Goal: Find specific page/section: Find specific page/section

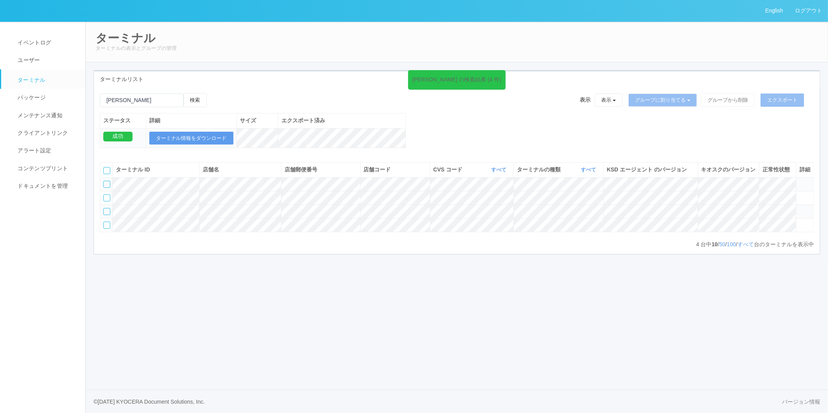
click at [53, 276] on nav "イベントログ ユーザー ターミナル パッケージ メンテナンス通知 クライアントリンク アラート設定 コンテンツプリント ドキュメントを管理" at bounding box center [46, 217] width 92 height 392
click at [285, 90] on div "[PERSON_NAME] の検索結果 (4 件) 検索 表示 表示 すべてのターミナル 未割り当てのターミナル グループを追加 グループ名を編集 アーカイブ…" at bounding box center [457, 170] width 726 height 167
click at [108, 215] on div at bounding box center [106, 211] width 7 height 7
click at [215, 93] on icon at bounding box center [215, 93] width 0 height 0
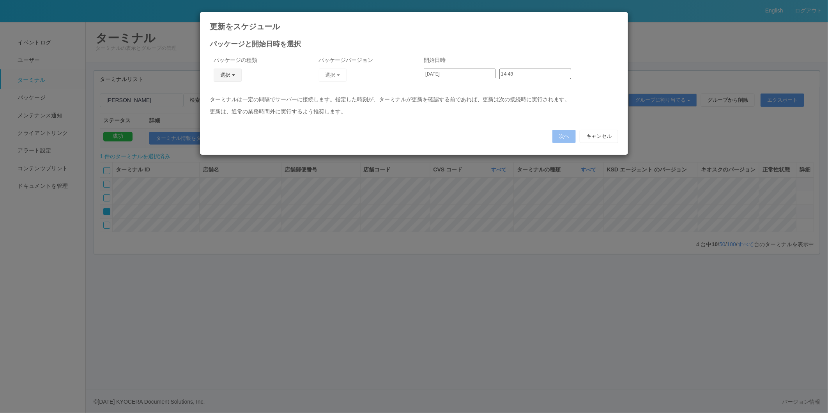
click at [228, 72] on button "選択" at bounding box center [228, 75] width 28 height 13
click at [232, 108] on link "キオスク" at bounding box center [216, 109] width 62 height 12
click at [333, 75] on button "選択" at bounding box center [333, 75] width 28 height 13
click at [316, 154] on link "2.1.5177" at bounding box center [313, 155] width 77 height 12
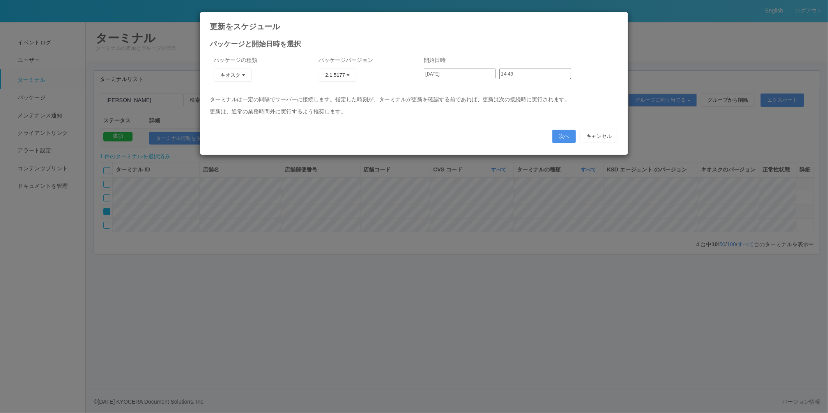
click at [559, 141] on button "次へ" at bounding box center [563, 136] width 23 height 13
type input "14:50"
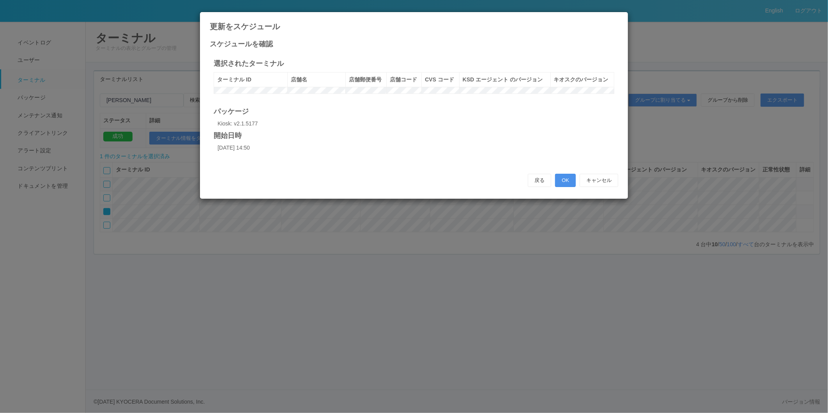
click at [565, 187] on button "OK" at bounding box center [565, 180] width 21 height 13
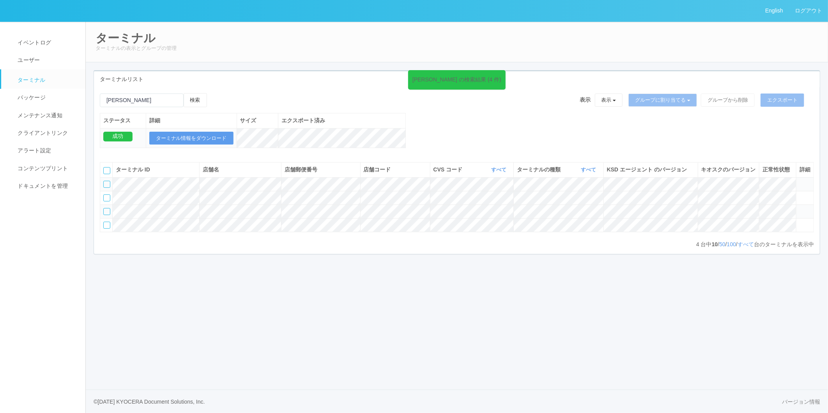
click at [245, 84] on div "ターミナルリスト" at bounding box center [457, 79] width 726 height 16
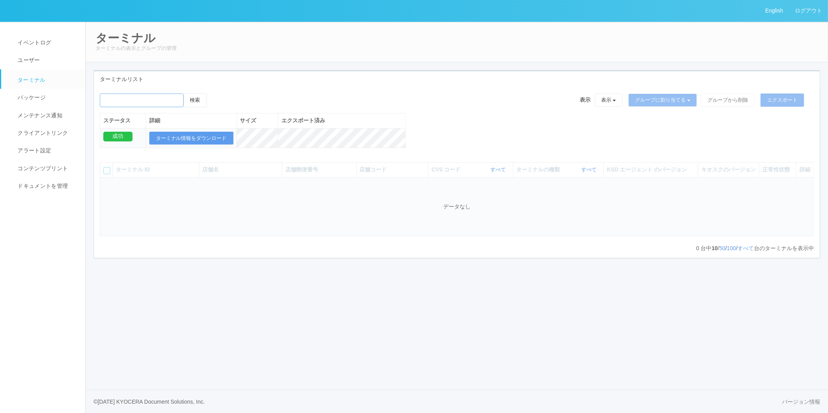
click at [113, 102] on input "emailSearch" at bounding box center [142, 101] width 84 height 14
type input "[PERSON_NAME]"
click at [197, 99] on button "検索" at bounding box center [195, 100] width 23 height 14
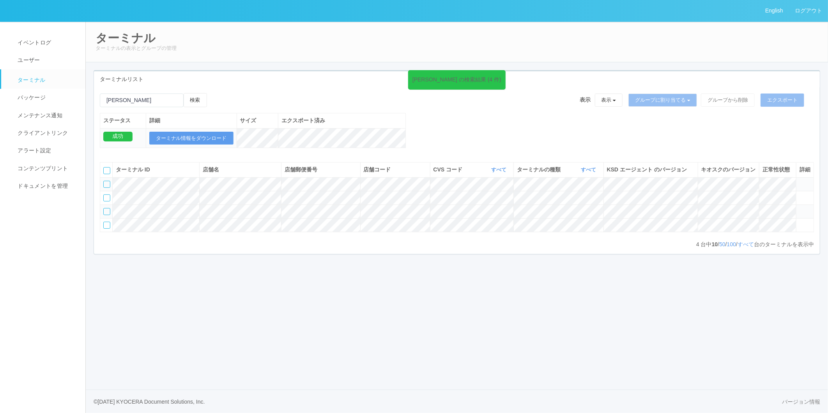
click at [799, 208] on icon at bounding box center [799, 208] width 0 height 0
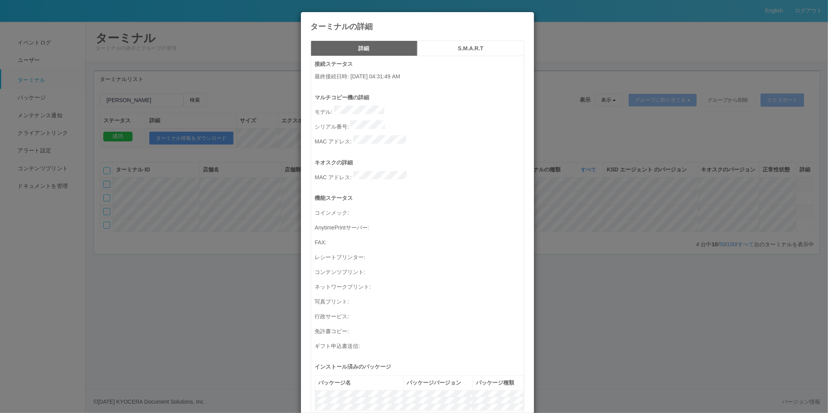
click at [805, 228] on div "ターミナルの詳細 詳細 S.M.A.R.T 接続ステータス 最終接続日時 : 08/18/2025 04:31:49 AM マルチコピー機の詳細 モデル : …" at bounding box center [414, 206] width 828 height 413
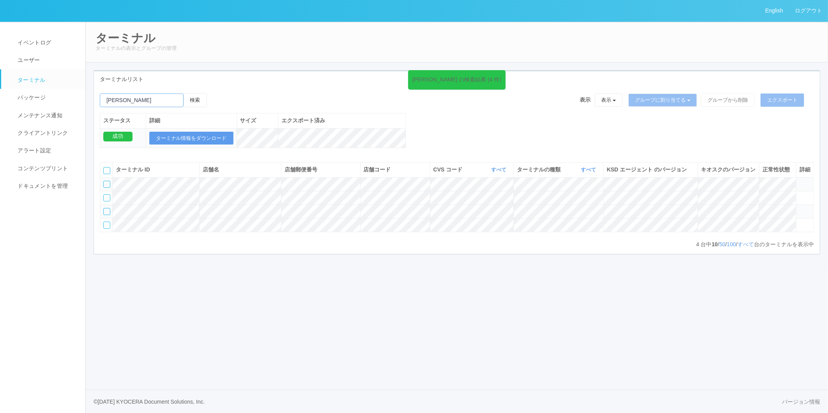
click at [144, 99] on input "emailSearch" at bounding box center [142, 101] width 84 height 14
click at [194, 100] on button "検索" at bounding box center [195, 100] width 23 height 14
click at [808, 12] on link "ログアウト" at bounding box center [808, 10] width 39 height 21
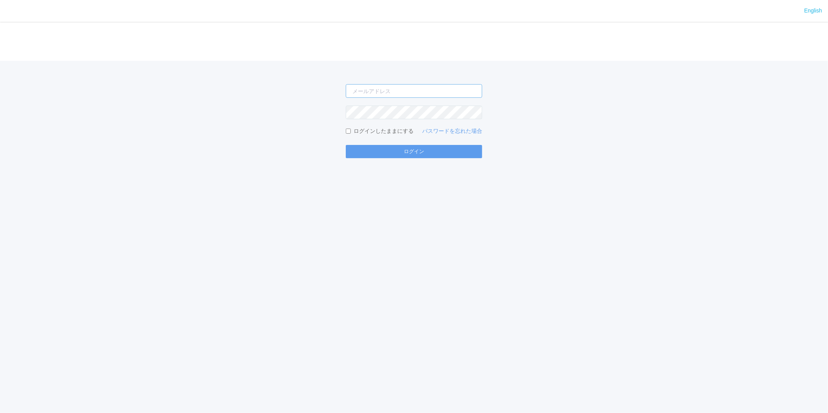
type input "manabu.nakajima@dj.kyocera.com"
click at [447, 154] on button "ログイン" at bounding box center [414, 151] width 136 height 13
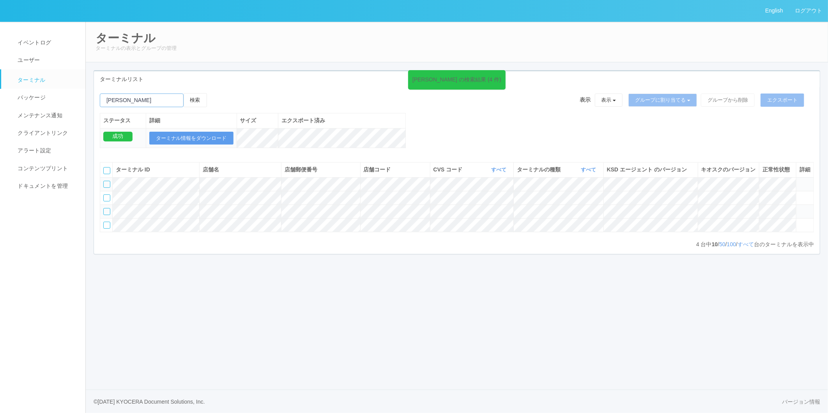
click at [158, 101] on input "emailSearch" at bounding box center [142, 101] width 84 height 14
drag, startPoint x: 129, startPoint y: 100, endPoint x: 79, endPoint y: 100, distance: 49.9
click at [79, 100] on div "English ログアウト イベントログ ユーザー ターミナル パッケージ メンテナンス通知 クライアントリンク アラート設定 コンテンツプリント ドキュメン…" at bounding box center [414, 206] width 828 height 413
paste input "サンドラッグ勝川"
type input "サンドラッグ勝川"
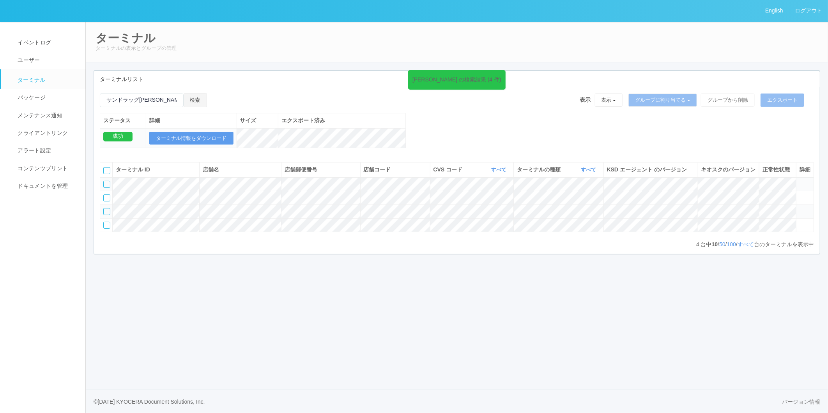
click at [196, 99] on button "検索" at bounding box center [195, 100] width 23 height 14
click at [804, 12] on link "ログアウト" at bounding box center [808, 10] width 39 height 21
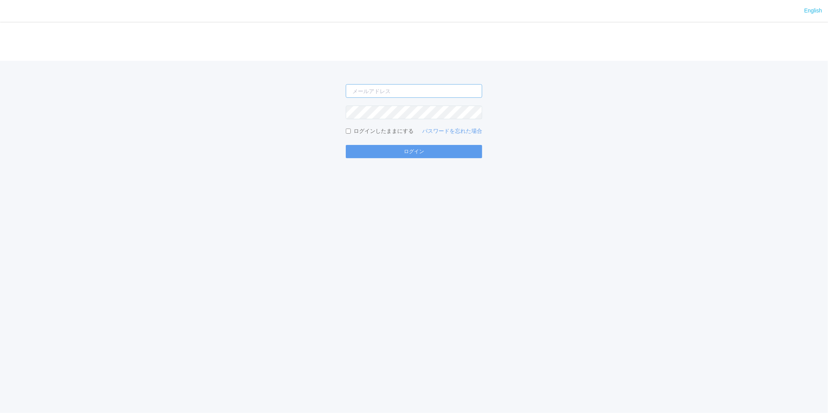
type input "manabu.nakajima@dj.kyocera.com"
click at [605, 163] on div "English ログイン manabu.nakajima@dj.kyocera.com ログインしたままにする パスワードを忘れた場合 ログイン" at bounding box center [414, 206] width 828 height 413
